Goal: Task Accomplishment & Management: Use online tool/utility

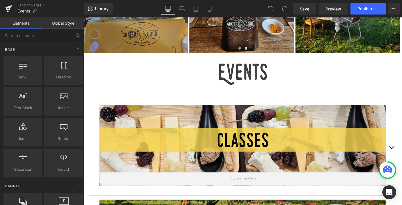
click at [358, 147] on div at bounding box center [259, 158] width 316 height 88
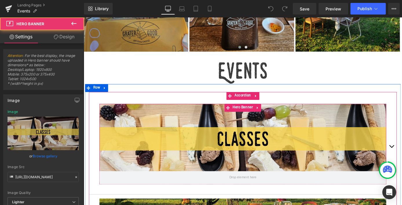
click at [358, 147] on div at bounding box center [259, 156] width 316 height 88
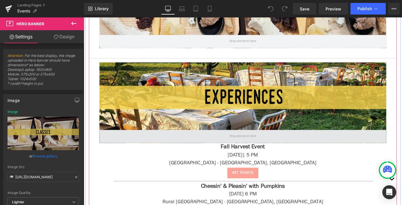
scroll to position [250, 0]
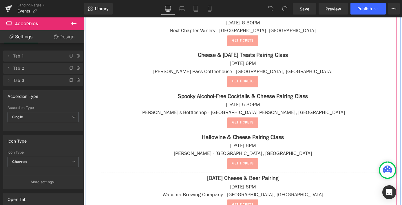
scroll to position [405, 0]
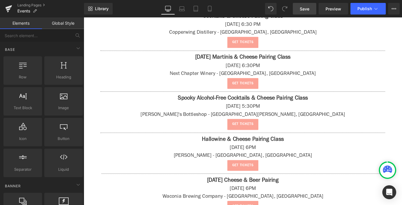
click at [308, 9] on span "Save" at bounding box center [305, 9] width 10 height 6
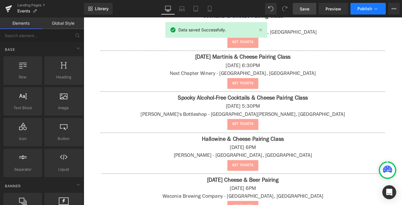
click at [366, 8] on span "Publish" at bounding box center [365, 8] width 14 height 5
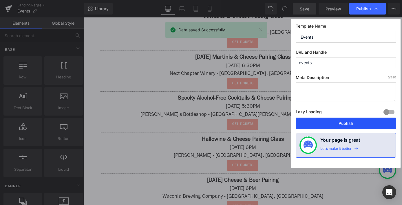
click at [356, 123] on button "Publish" at bounding box center [346, 123] width 100 height 12
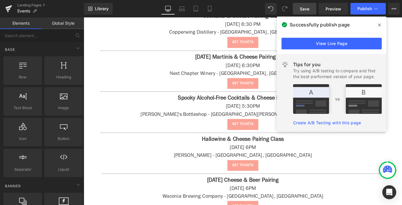
click at [376, 26] on span at bounding box center [379, 24] width 9 height 9
